Goal: Find specific page/section: Find specific page/section

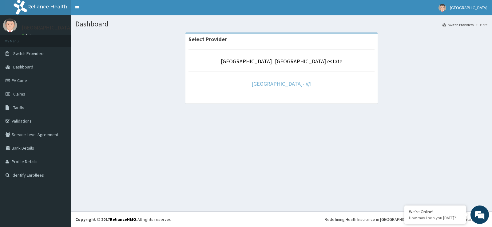
click at [273, 83] on link "Faith City Hospital- V/I" at bounding box center [282, 83] width 60 height 7
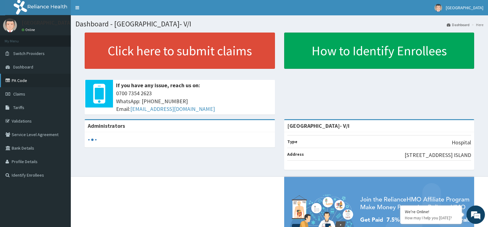
click at [24, 85] on link "PA Code" at bounding box center [35, 81] width 71 height 14
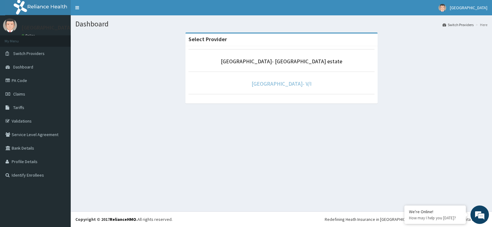
click at [298, 82] on link "[GEOGRAPHIC_DATA]- V/I" at bounding box center [282, 83] width 60 height 7
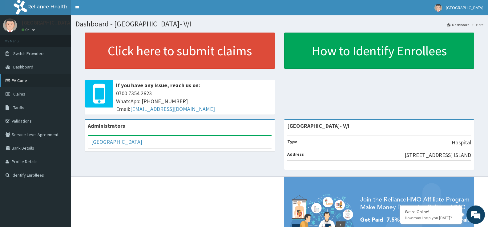
click at [21, 82] on link "PA Code" at bounding box center [35, 81] width 71 height 14
click at [32, 55] on span "Switch Providers" at bounding box center [28, 54] width 31 height 6
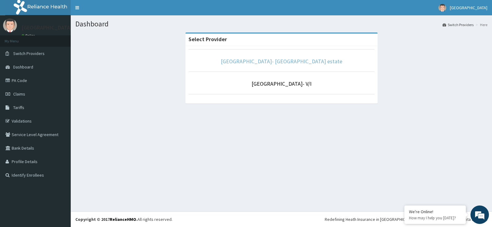
click at [253, 61] on link "[GEOGRAPHIC_DATA]- [GEOGRAPHIC_DATA] estate" at bounding box center [282, 61] width 122 height 7
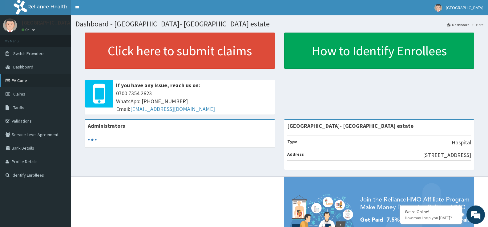
click at [21, 83] on link "PA Code" at bounding box center [35, 81] width 71 height 14
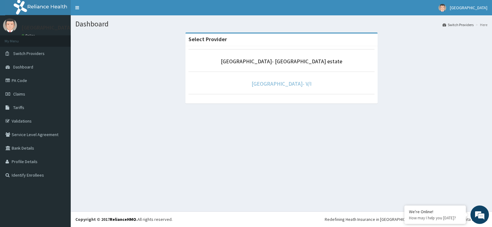
click at [286, 87] on link "[GEOGRAPHIC_DATA]- V/I" at bounding box center [282, 83] width 60 height 7
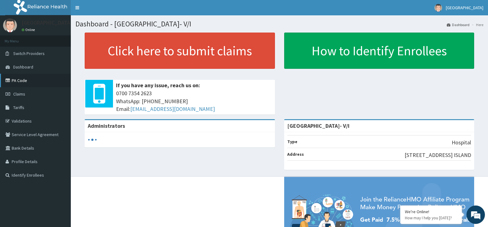
click at [26, 81] on link "PA Code" at bounding box center [35, 81] width 71 height 14
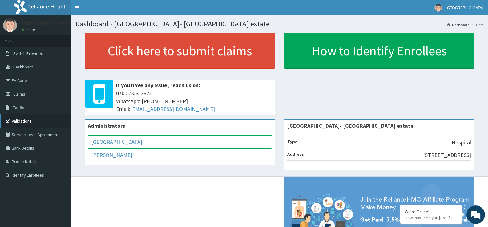
click at [21, 119] on link "Validations" at bounding box center [35, 121] width 71 height 14
